Goal: Information Seeking & Learning: Learn about a topic

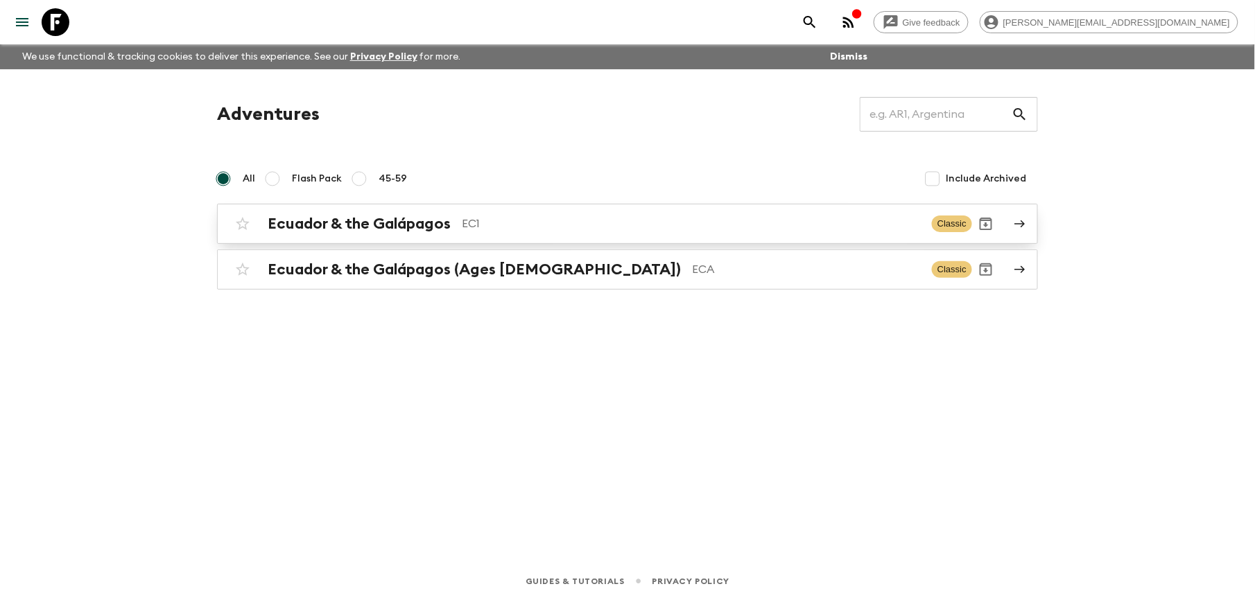
click at [422, 223] on h2 "Ecuador & the Galápagos" at bounding box center [359, 224] width 183 height 18
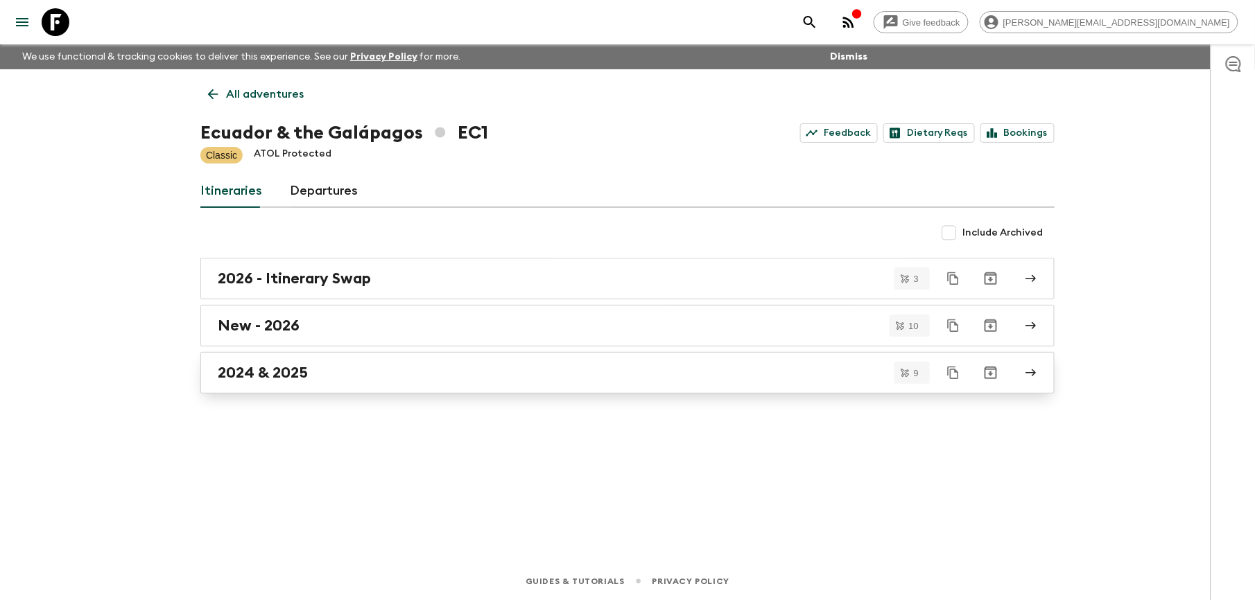
click at [297, 367] on h2 "2024 & 2025" at bounding box center [263, 373] width 90 height 18
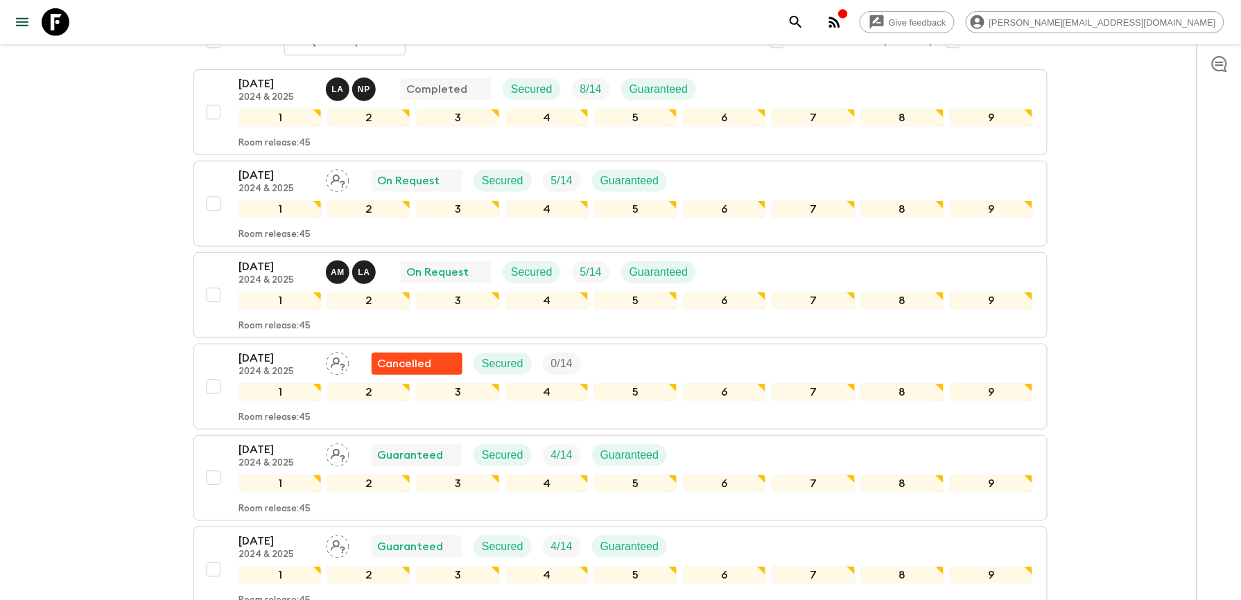
scroll to position [186, 0]
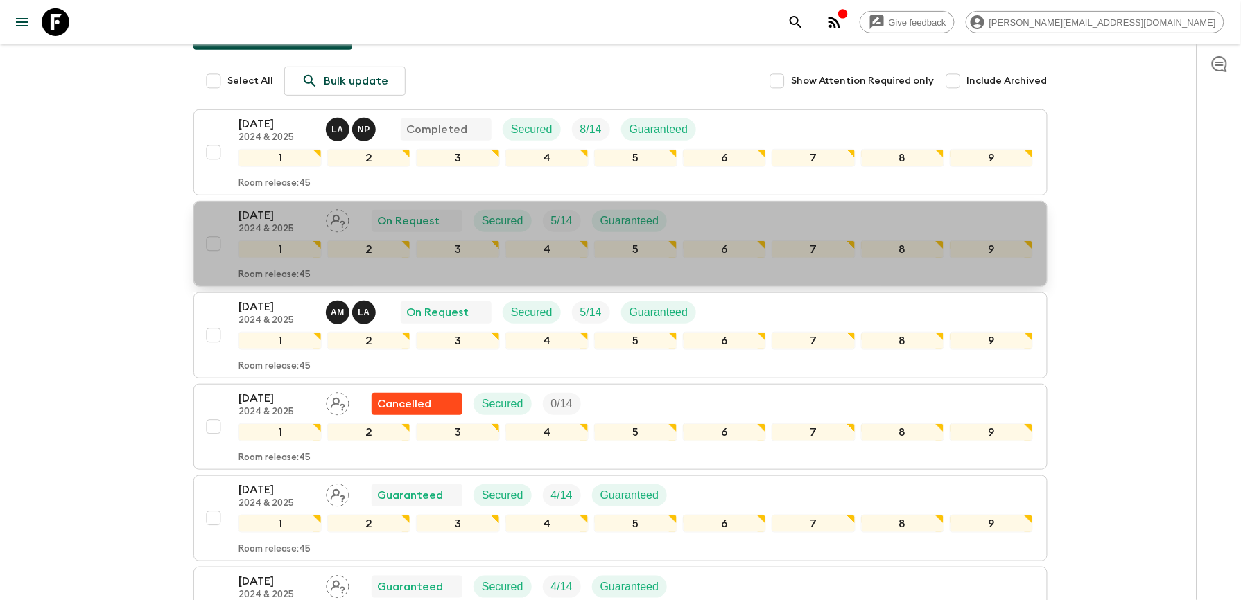
drag, startPoint x: 262, startPoint y: 223, endPoint x: 255, endPoint y: 211, distance: 13.1
click at [255, 211] on p "[DATE]" at bounding box center [276, 215] width 76 height 17
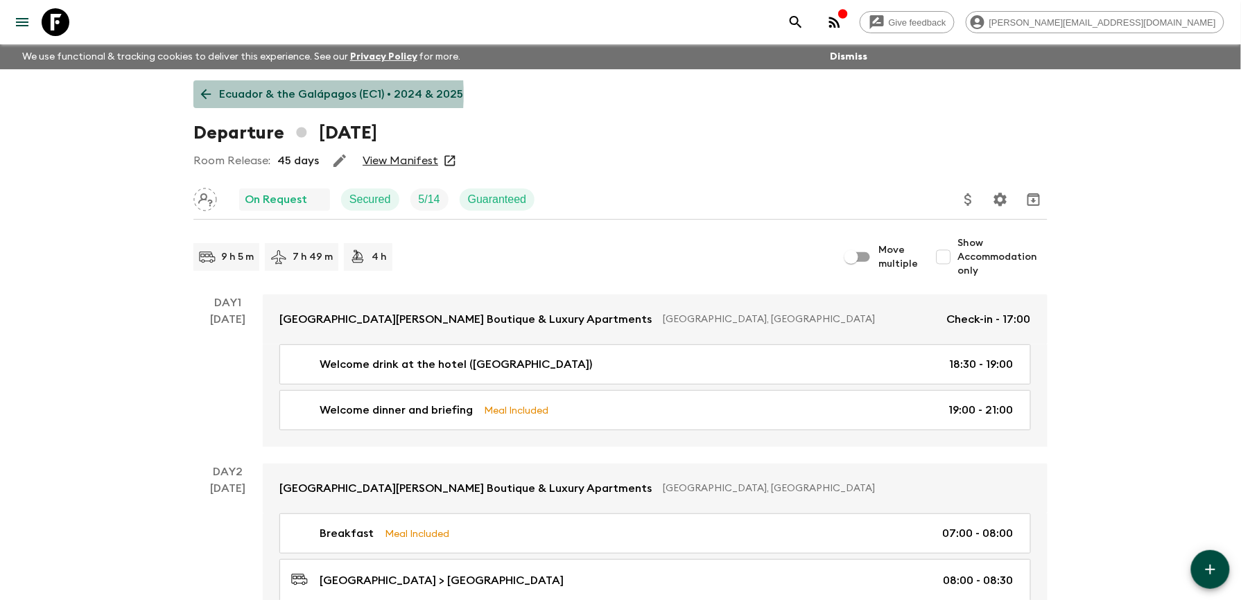
click at [240, 94] on p "Ecuador & the Galápagos (EC1) • 2024 & 2025" at bounding box center [341, 94] width 244 height 17
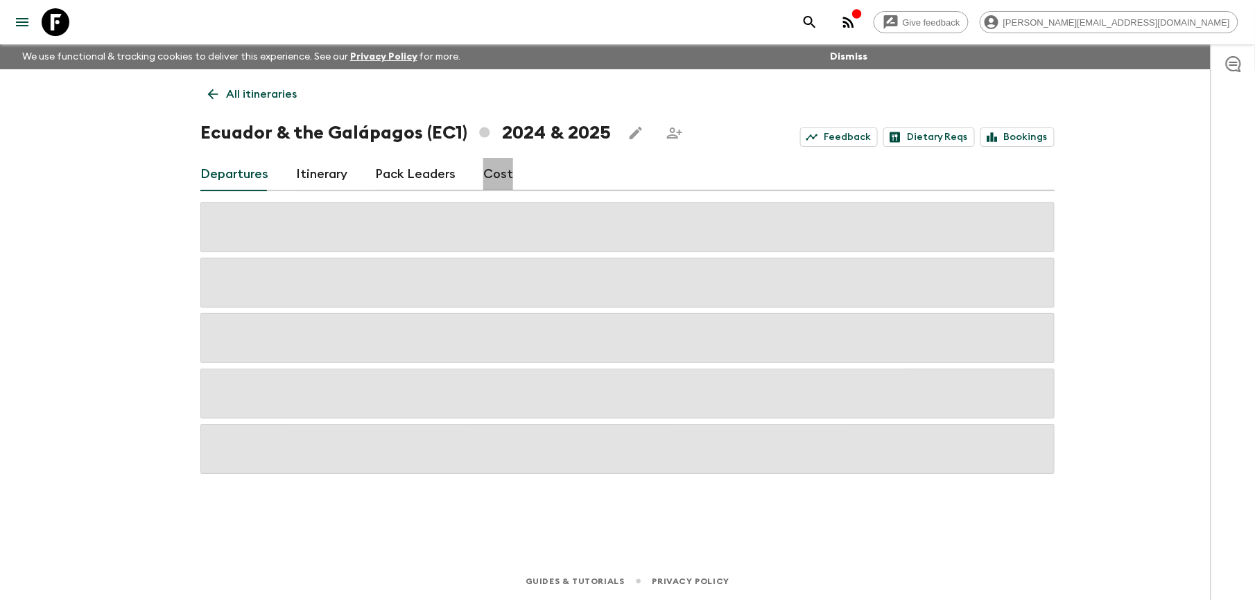
click at [499, 173] on link "Cost" at bounding box center [498, 174] width 30 height 33
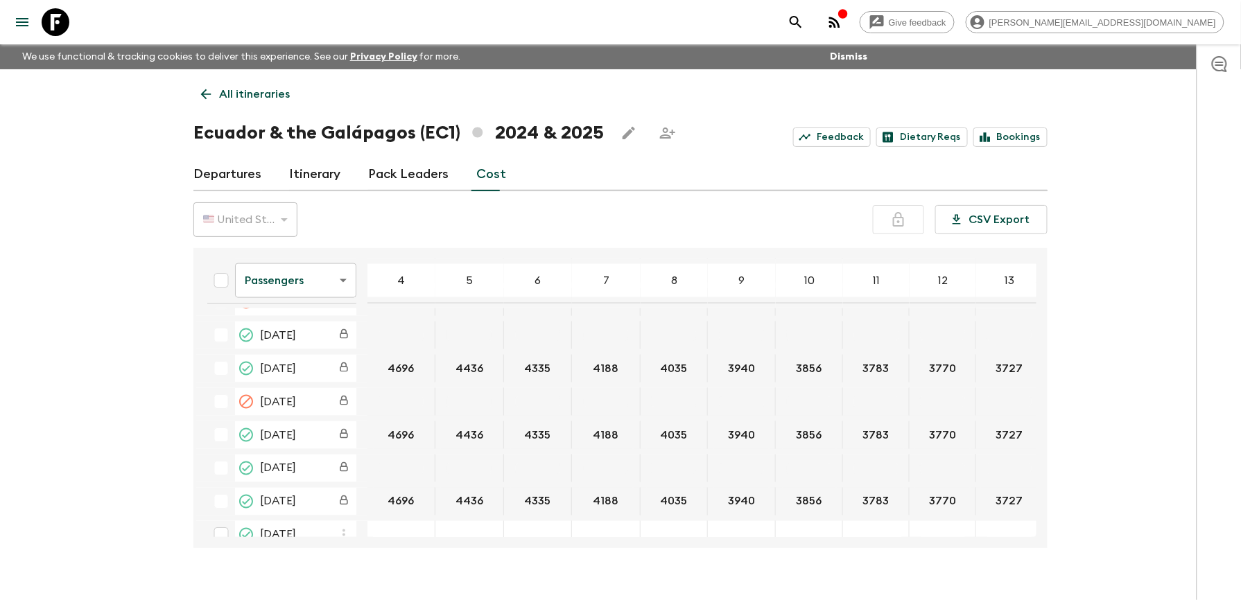
scroll to position [2680, 0]
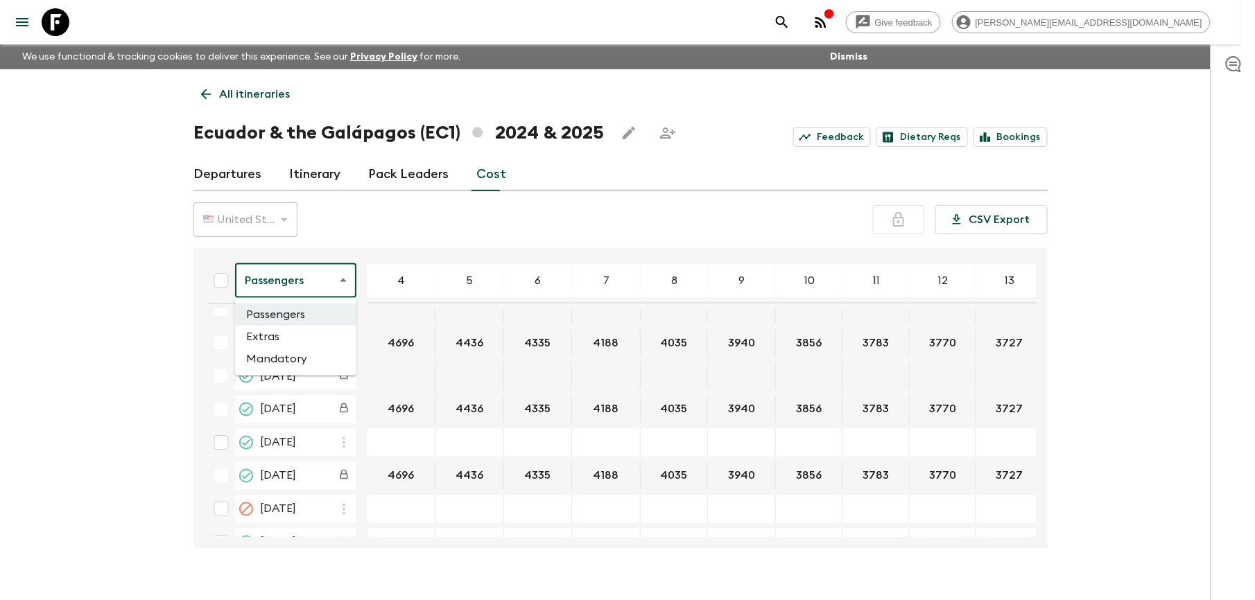
click at [348, 272] on body "Give feedback [PERSON_NAME][EMAIL_ADDRESS][DOMAIN_NAME] We use functional & tra…" at bounding box center [627, 312] width 1255 height 625
click at [287, 336] on li "Extras" at bounding box center [295, 337] width 121 height 22
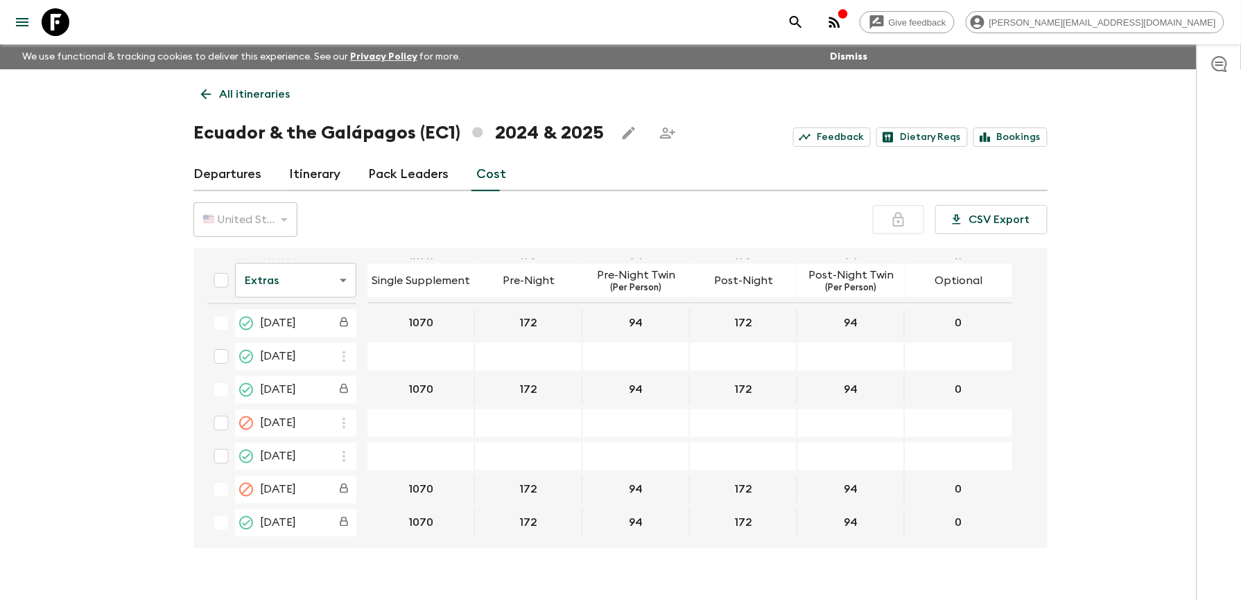
scroll to position [2734, 0]
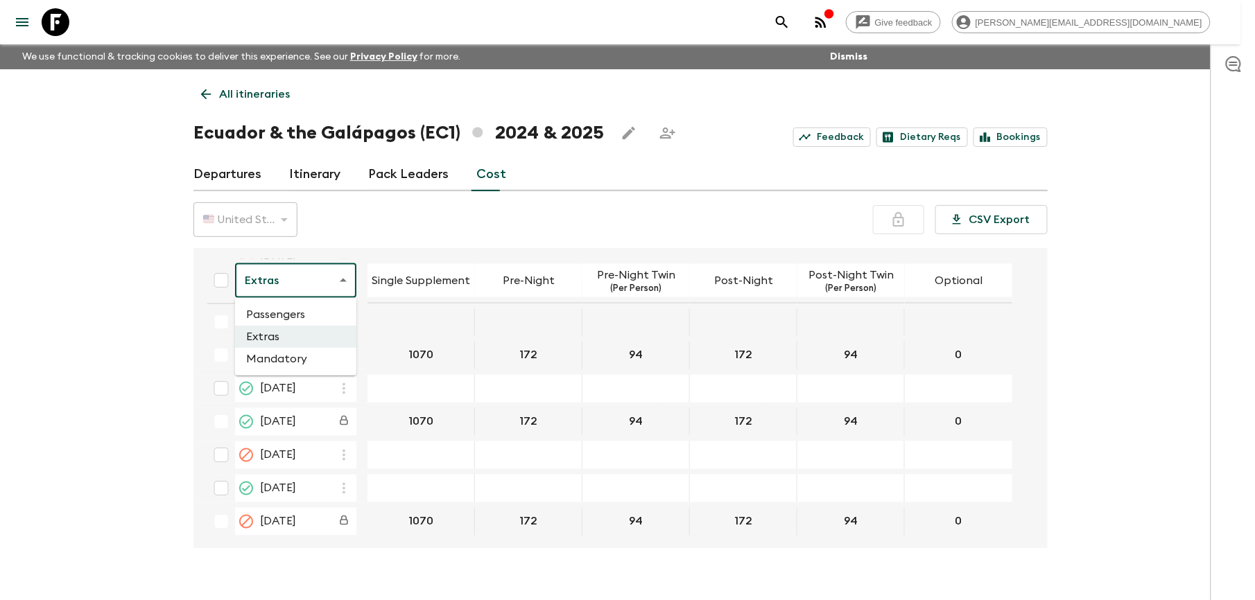
click at [342, 275] on body "Give feedback [PERSON_NAME][EMAIL_ADDRESS][DOMAIN_NAME] We use functional & tra…" at bounding box center [627, 312] width 1255 height 625
click at [300, 356] on li "Mandatory" at bounding box center [295, 359] width 121 height 22
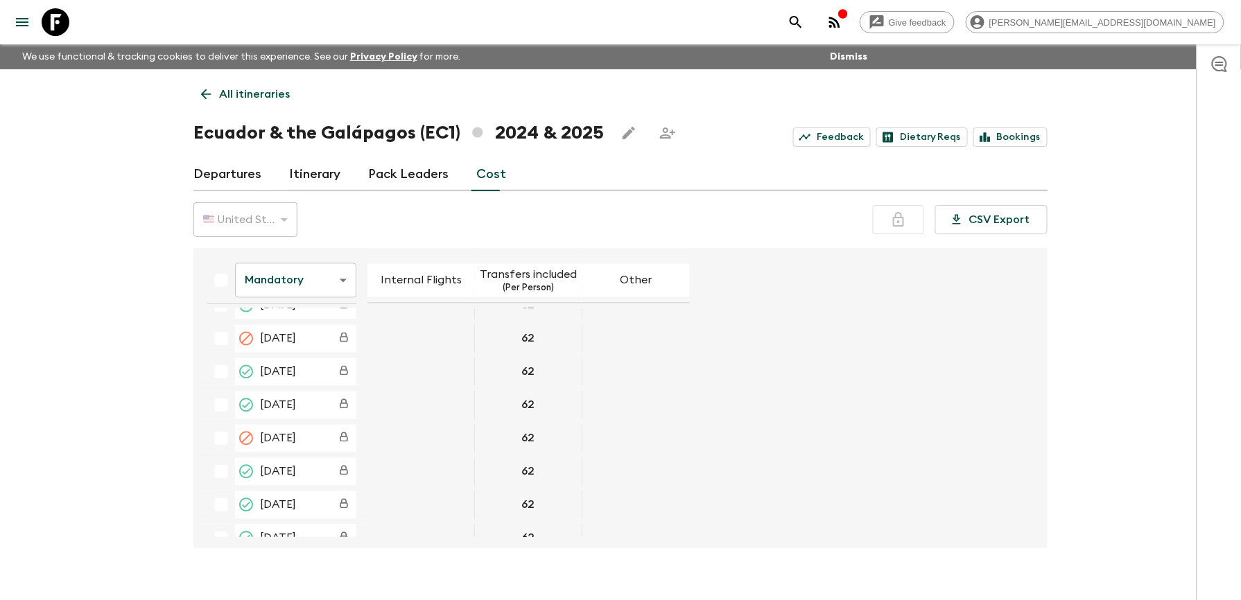
scroll to position [3104, 0]
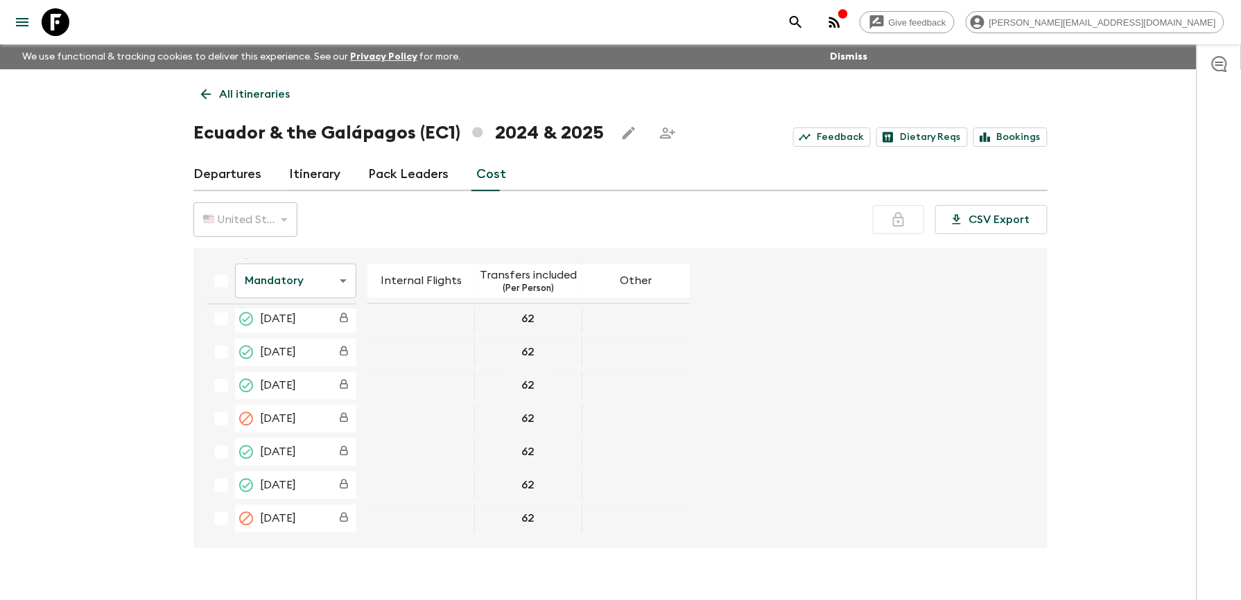
click at [261, 86] on p "All itineraries" at bounding box center [254, 94] width 71 height 17
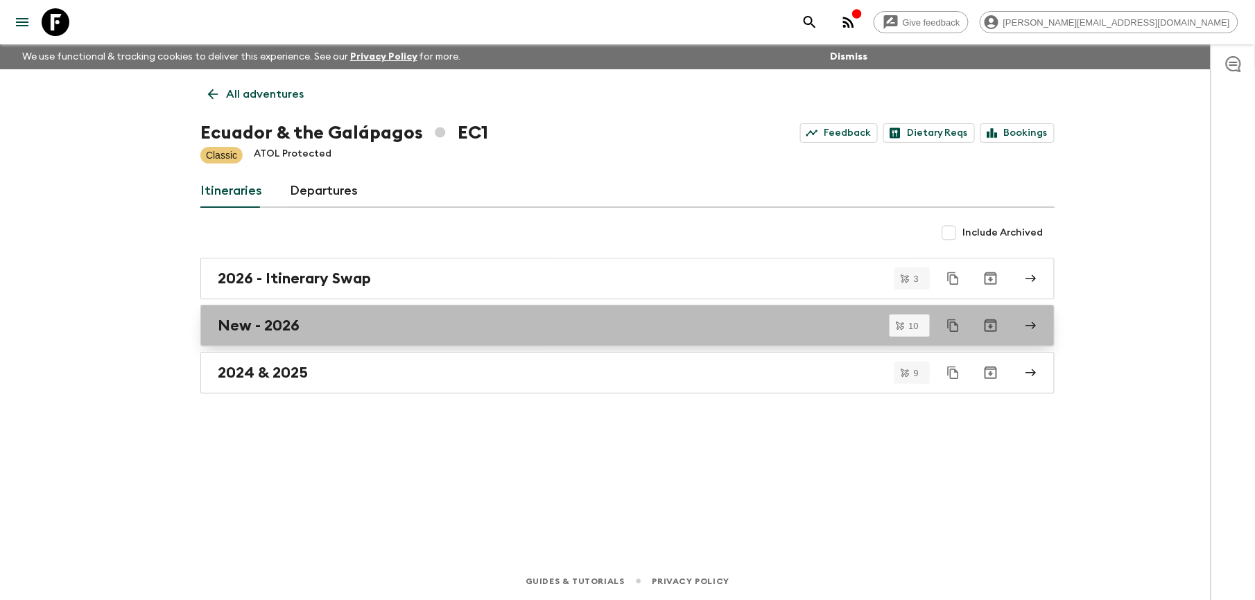
click at [294, 320] on h2 "New - 2026" at bounding box center [259, 326] width 82 height 18
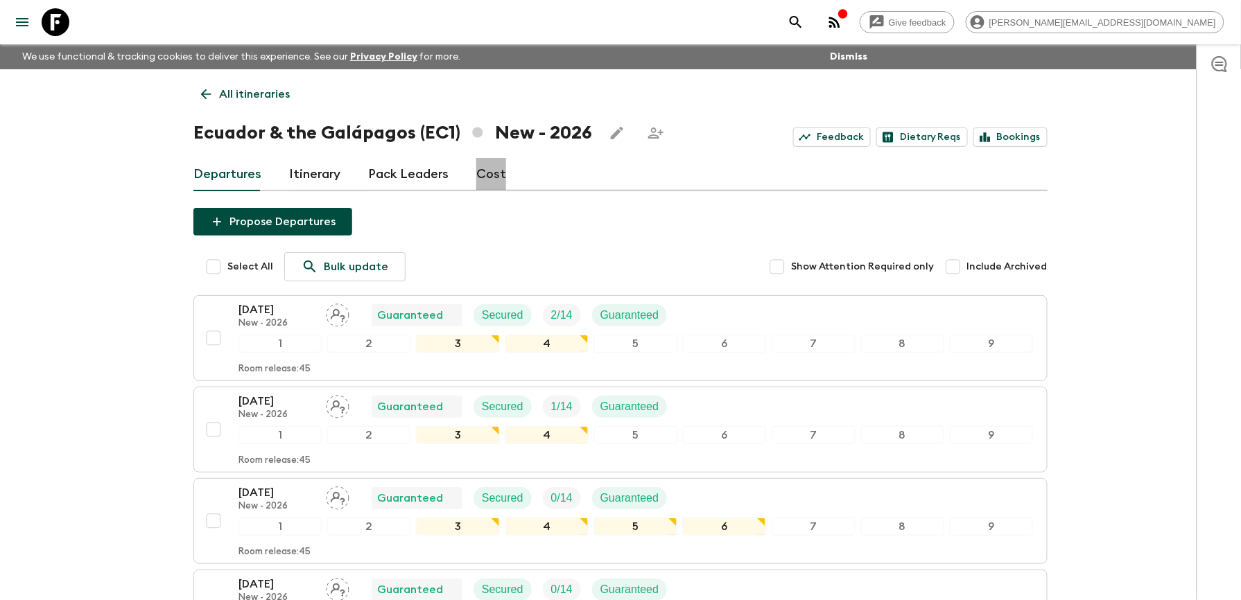
click at [495, 164] on link "Cost" at bounding box center [491, 174] width 30 height 33
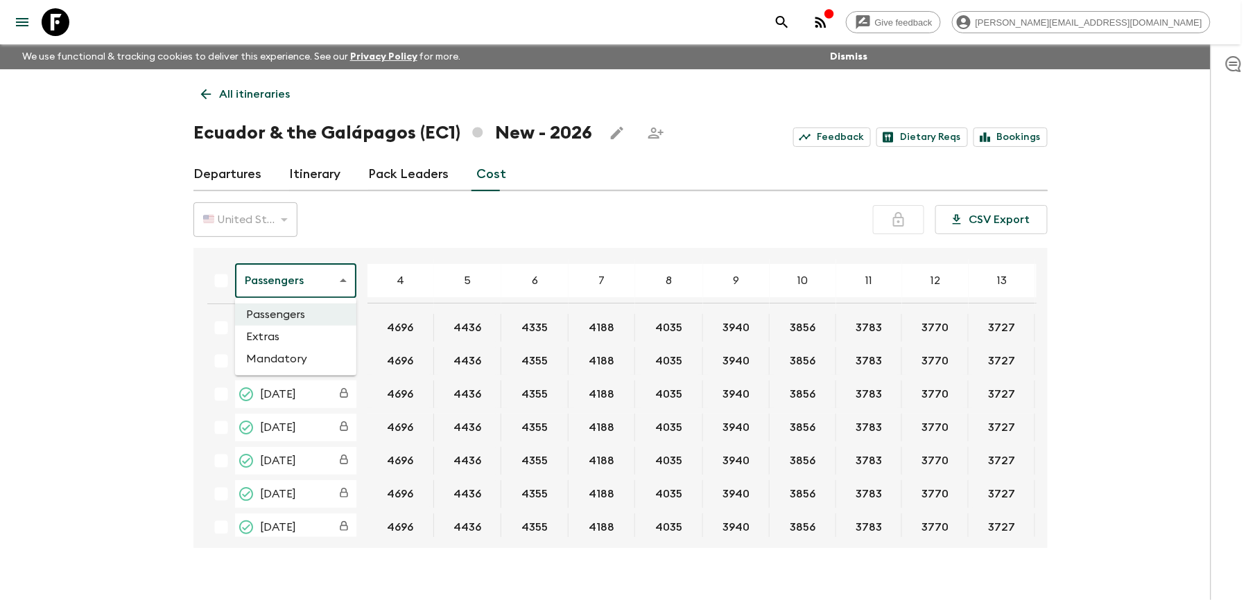
click at [344, 270] on body "Give feedback [PERSON_NAME][EMAIL_ADDRESS][DOMAIN_NAME] We use functional & tra…" at bounding box center [627, 312] width 1255 height 625
click at [284, 358] on li "Mandatory" at bounding box center [295, 359] width 121 height 22
